Goal: Task Accomplishment & Management: Manage account settings

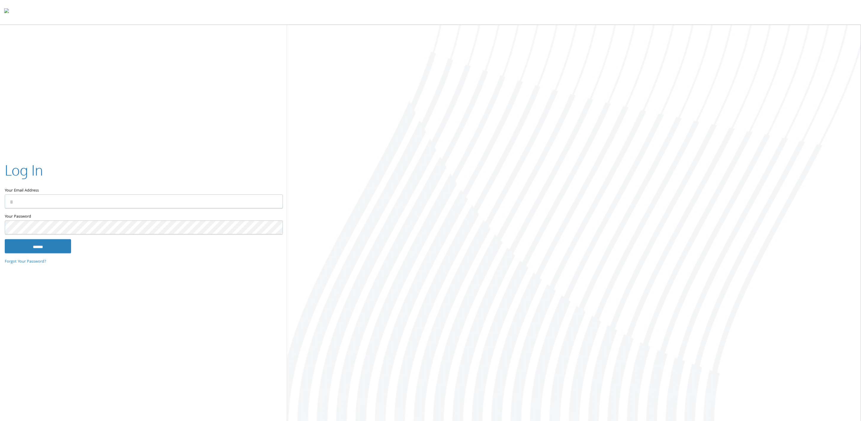
click at [152, 207] on input "Your Email Address" at bounding box center [144, 202] width 278 height 14
type input "**********"
click at [30, 247] on input "******" at bounding box center [38, 246] width 66 height 14
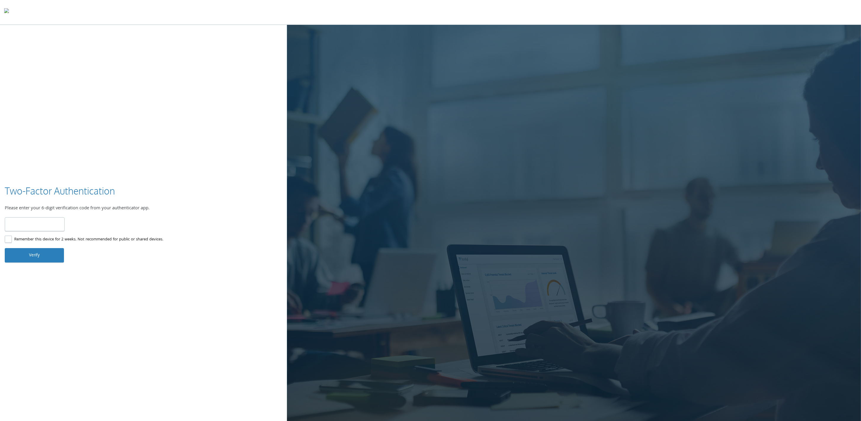
type input "******"
